Goal: Leave review/rating

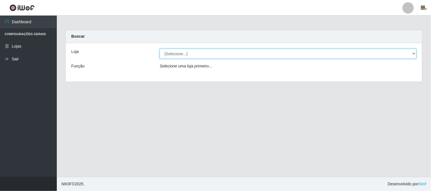
click at [195, 56] on select "[Selecione...] Casatudo BR" at bounding box center [288, 54] width 257 height 10
select select "197"
click at [160, 49] on select "[Selecione...] Casatudo BR" at bounding box center [288, 54] width 257 height 10
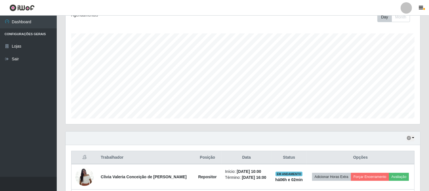
scroll to position [211, 0]
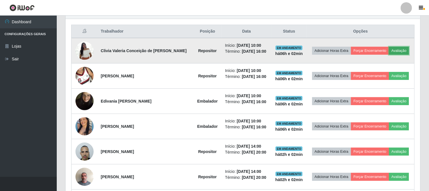
click at [403, 50] on button "Avaliação" at bounding box center [399, 51] width 20 height 8
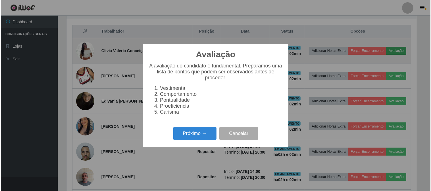
scroll to position [118, 351]
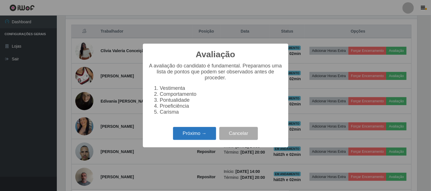
click at [190, 138] on button "Próximo →" at bounding box center [194, 133] width 43 height 13
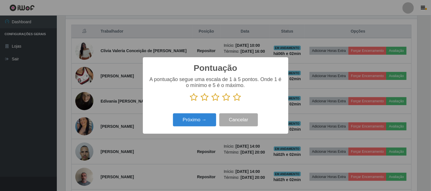
scroll to position [283756, 283523]
click at [238, 95] on icon at bounding box center [237, 97] width 8 height 9
click at [233, 102] on input "radio" at bounding box center [233, 102] width 0 height 0
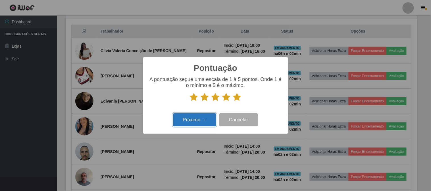
click at [200, 120] on button "Próximo →" at bounding box center [194, 120] width 43 height 13
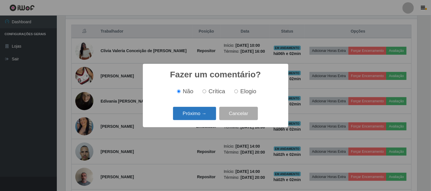
click at [189, 114] on button "Próximo →" at bounding box center [194, 113] width 43 height 13
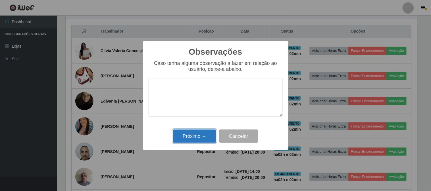
click at [200, 135] on button "Próximo →" at bounding box center [194, 136] width 43 height 13
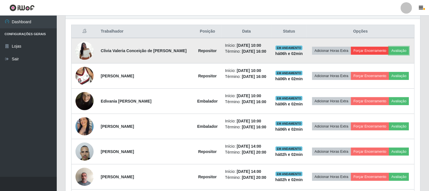
scroll to position [118, 355]
click at [372, 53] on button "Forçar Encerramento" at bounding box center [370, 51] width 38 height 8
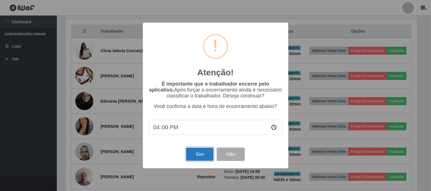
click at [203, 154] on button "Sim" at bounding box center [200, 154] width 28 height 13
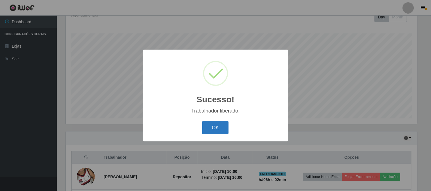
click at [212, 128] on button "OK" at bounding box center [215, 127] width 26 height 13
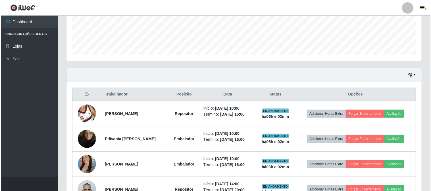
scroll to position [211, 0]
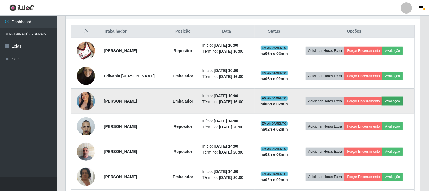
click at [398, 103] on button "Avaliação" at bounding box center [393, 101] width 20 height 8
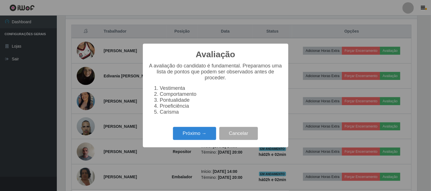
scroll to position [118, 351]
click at [203, 132] on button "Próximo →" at bounding box center [194, 133] width 43 height 13
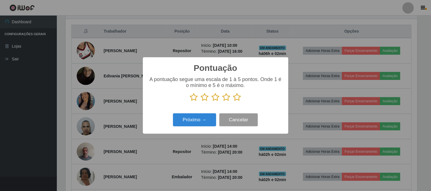
scroll to position [283756, 283523]
click at [240, 98] on icon at bounding box center [237, 97] width 8 height 9
click at [233, 102] on input "radio" at bounding box center [233, 102] width 0 height 0
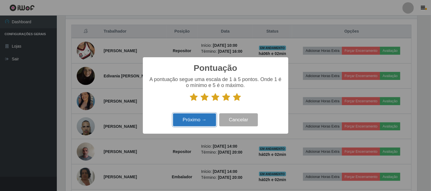
click at [205, 125] on button "Próximo →" at bounding box center [194, 120] width 43 height 13
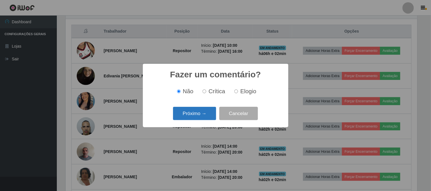
click at [194, 118] on button "Próximo →" at bounding box center [194, 113] width 43 height 13
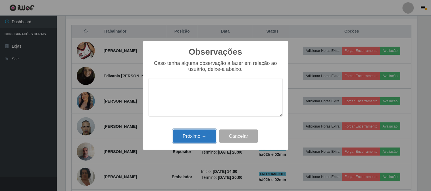
click at [203, 133] on button "Próximo →" at bounding box center [194, 136] width 43 height 13
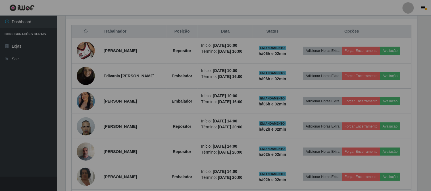
scroll to position [118, 355]
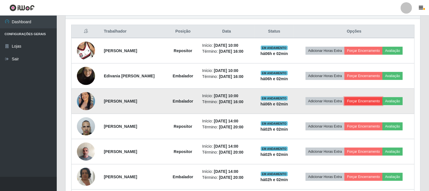
click at [366, 97] on button "Forçar Encerramento" at bounding box center [364, 101] width 38 height 8
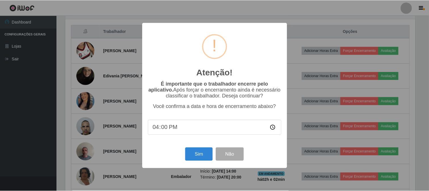
scroll to position [118, 351]
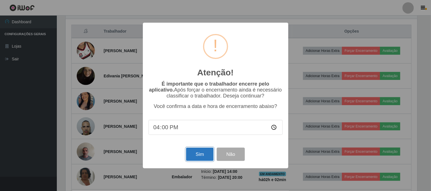
click at [205, 155] on button "Sim" at bounding box center [200, 154] width 28 height 13
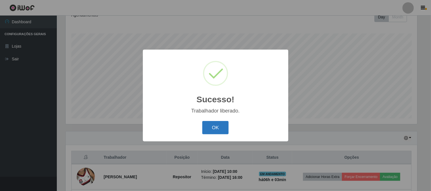
click at [216, 131] on button "OK" at bounding box center [215, 127] width 26 height 13
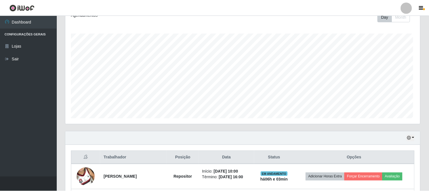
scroll to position [0, 0]
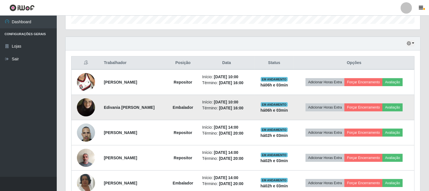
click at [79, 106] on img at bounding box center [86, 107] width 18 height 32
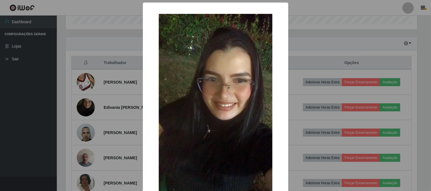
click at [305, 58] on div "× OK Cancel" at bounding box center [215, 95] width 431 height 191
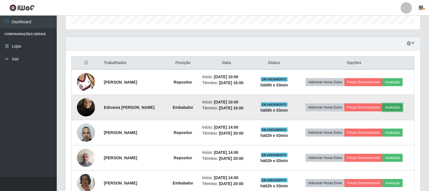
click at [396, 106] on button "Avaliação" at bounding box center [393, 108] width 20 height 8
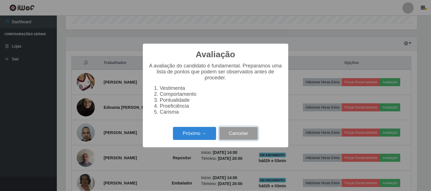
click at [236, 135] on button "Cancelar" at bounding box center [238, 133] width 39 height 13
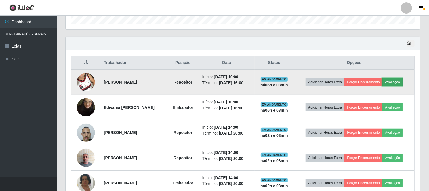
click at [399, 82] on button "Avaliação" at bounding box center [393, 82] width 20 height 8
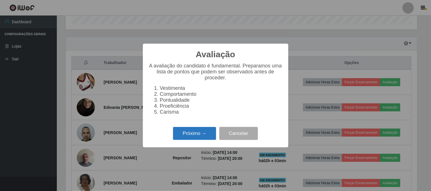
click at [196, 138] on button "Próximo →" at bounding box center [194, 133] width 43 height 13
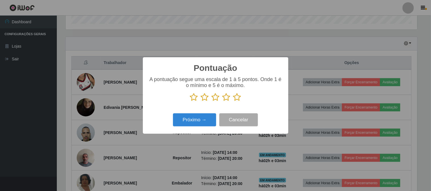
click at [236, 96] on icon at bounding box center [237, 97] width 8 height 9
click at [233, 102] on input "radio" at bounding box center [233, 102] width 0 height 0
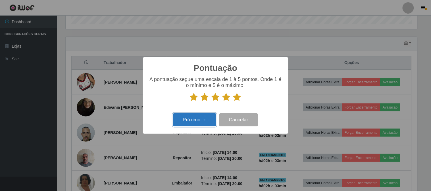
click at [196, 115] on button "Próximo →" at bounding box center [194, 120] width 43 height 13
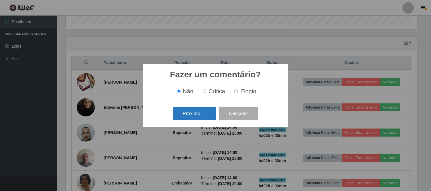
click at [194, 115] on button "Próximo →" at bounding box center [194, 113] width 43 height 13
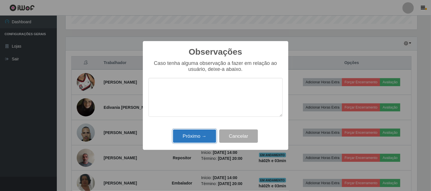
click at [200, 135] on button "Próximo →" at bounding box center [194, 136] width 43 height 13
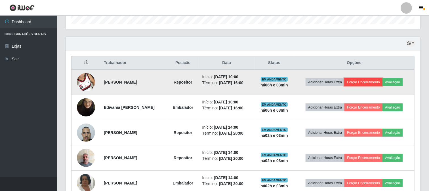
click at [376, 82] on button "Forçar Encerramento" at bounding box center [364, 82] width 38 height 8
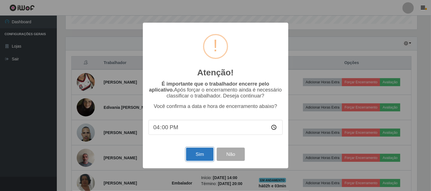
click at [201, 149] on button "Sim" at bounding box center [200, 154] width 28 height 13
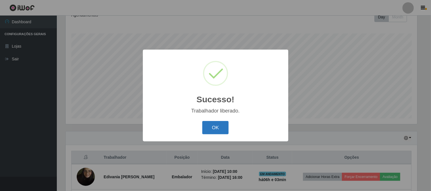
click at [214, 129] on button "OK" at bounding box center [215, 127] width 26 height 13
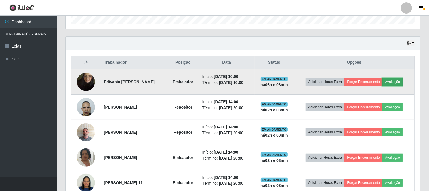
click at [394, 79] on button "Avaliação" at bounding box center [393, 82] width 20 height 8
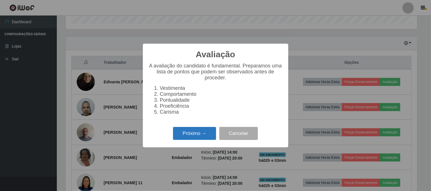
click at [197, 137] on button "Próximo →" at bounding box center [194, 133] width 43 height 13
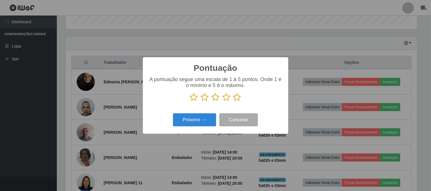
drag, startPoint x: 239, startPoint y: 99, endPoint x: 227, endPoint y: 108, distance: 15.6
click at [239, 100] on icon at bounding box center [237, 97] width 8 height 9
click at [233, 102] on input "radio" at bounding box center [233, 102] width 0 height 0
click at [169, 117] on div "Próximo → Cancelar" at bounding box center [215, 120] width 134 height 16
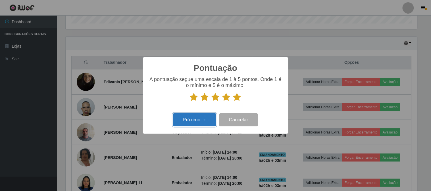
click at [181, 119] on button "Próximo →" at bounding box center [194, 120] width 43 height 13
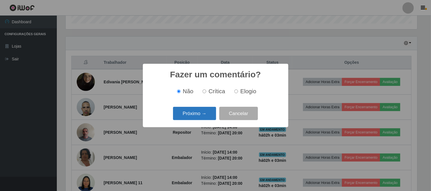
click at [194, 114] on button "Próximo →" at bounding box center [194, 113] width 43 height 13
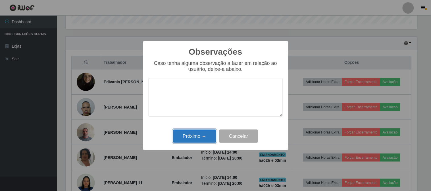
click at [196, 136] on button "Próximo →" at bounding box center [194, 136] width 43 height 13
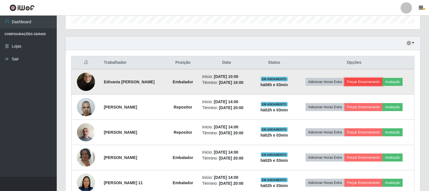
click at [372, 84] on button "Forçar Encerramento" at bounding box center [364, 82] width 38 height 8
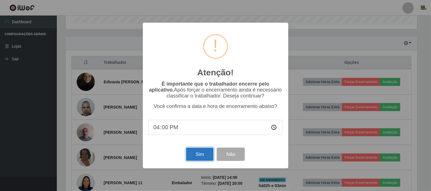
click at [204, 154] on button "Sim" at bounding box center [200, 154] width 28 height 13
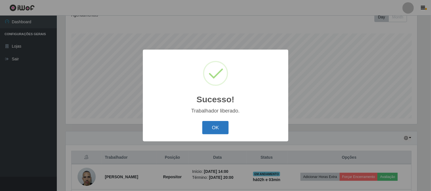
click at [215, 129] on button "OK" at bounding box center [215, 127] width 26 height 13
